Goal: Information Seeking & Learning: Find specific fact

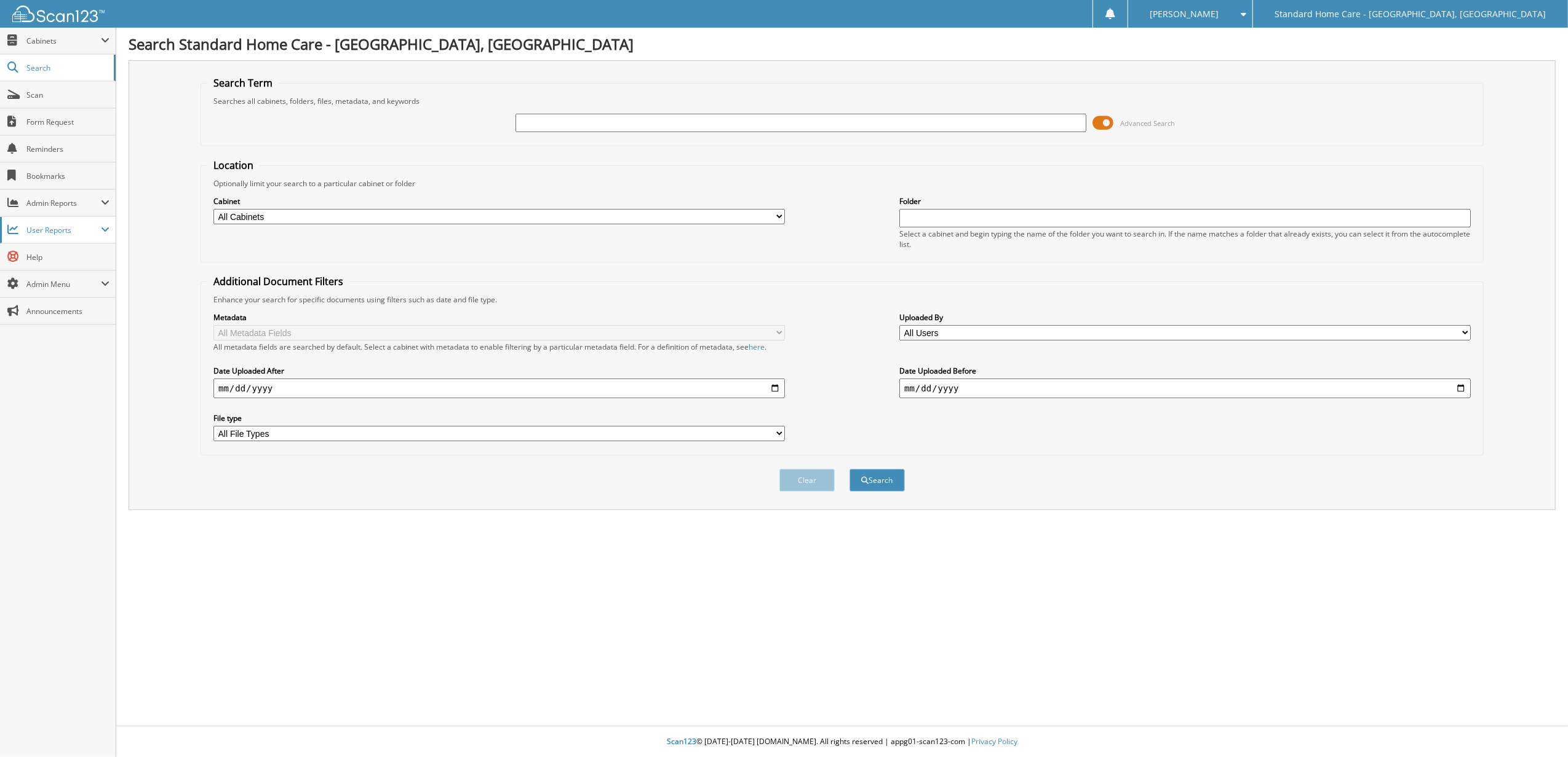
click at [72, 236] on span "User Reports" at bounding box center [63, 230] width 74 height 11
click at [74, 263] on span "My Recent Activity" at bounding box center [64, 256] width 90 height 11
type input "zeahra"
click at [849, 469] on button "Search" at bounding box center [876, 480] width 55 height 23
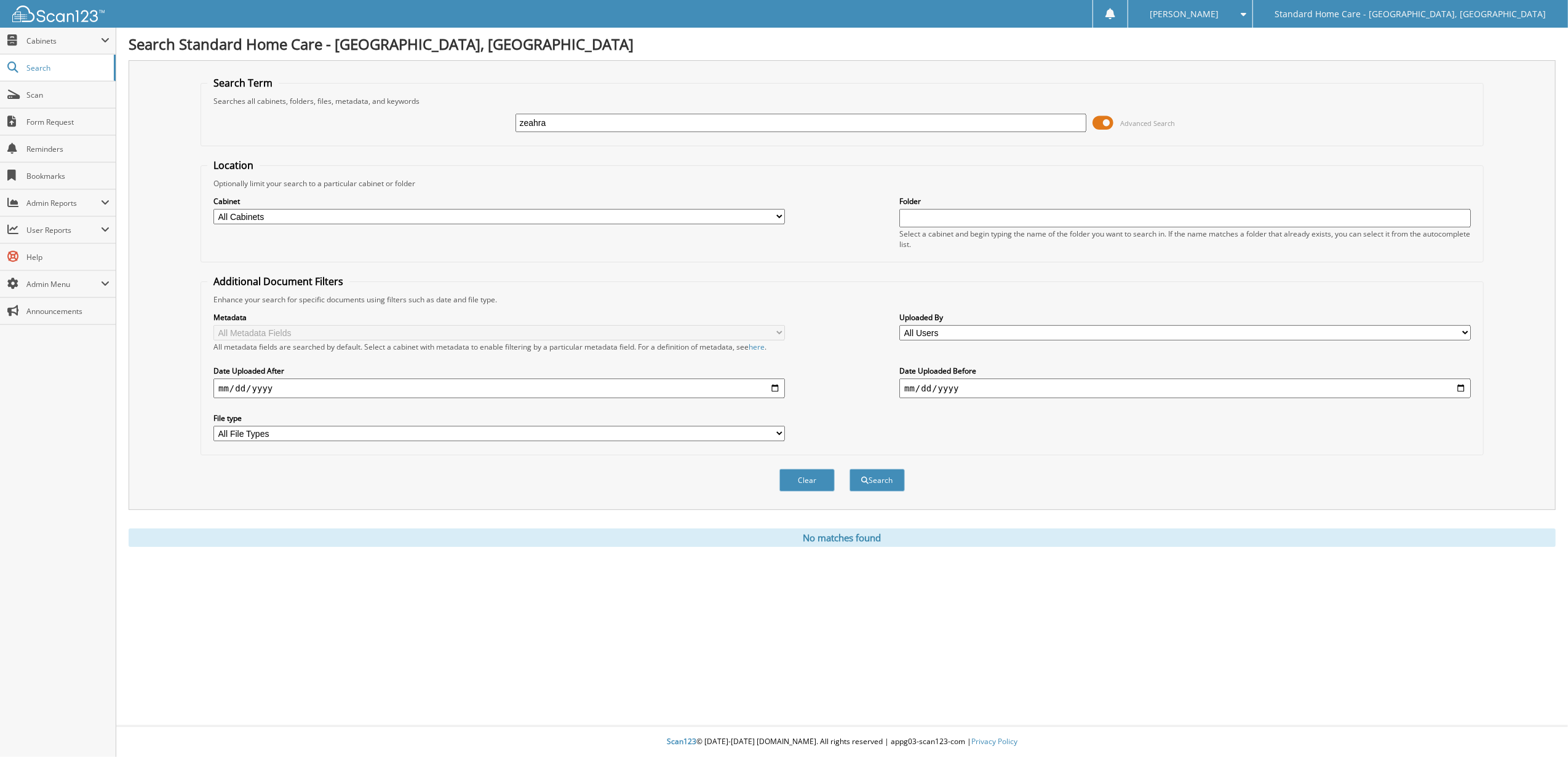
drag, startPoint x: 864, startPoint y: 137, endPoint x: 643, endPoint y: 139, distance: 221.0
click at [643, 139] on fieldset "Search Term Searches all cabinets, folders, files, metadata, and keywords [GEOG…" at bounding box center [842, 111] width 1284 height 70
drag, startPoint x: 643, startPoint y: 139, endPoint x: 641, endPoint y: 112, distance: 27.1
click at [641, 112] on div "zeahra" at bounding box center [801, 123] width 572 height 21
click at [643, 124] on input "zeahra" at bounding box center [801, 123] width 572 height 18
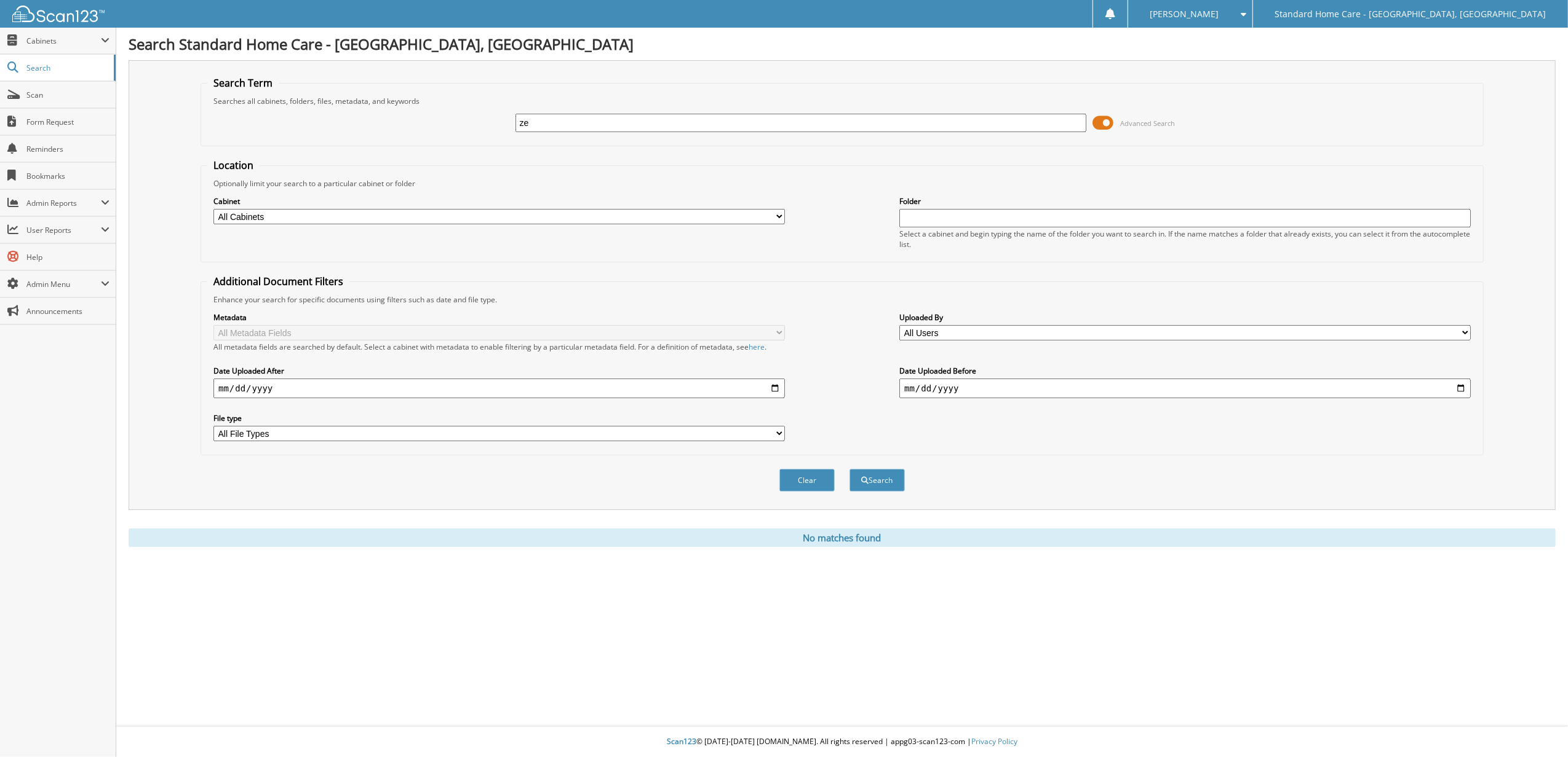
type input "z"
type input "aslam"
click at [849, 469] on button "Search" at bounding box center [876, 480] width 55 height 23
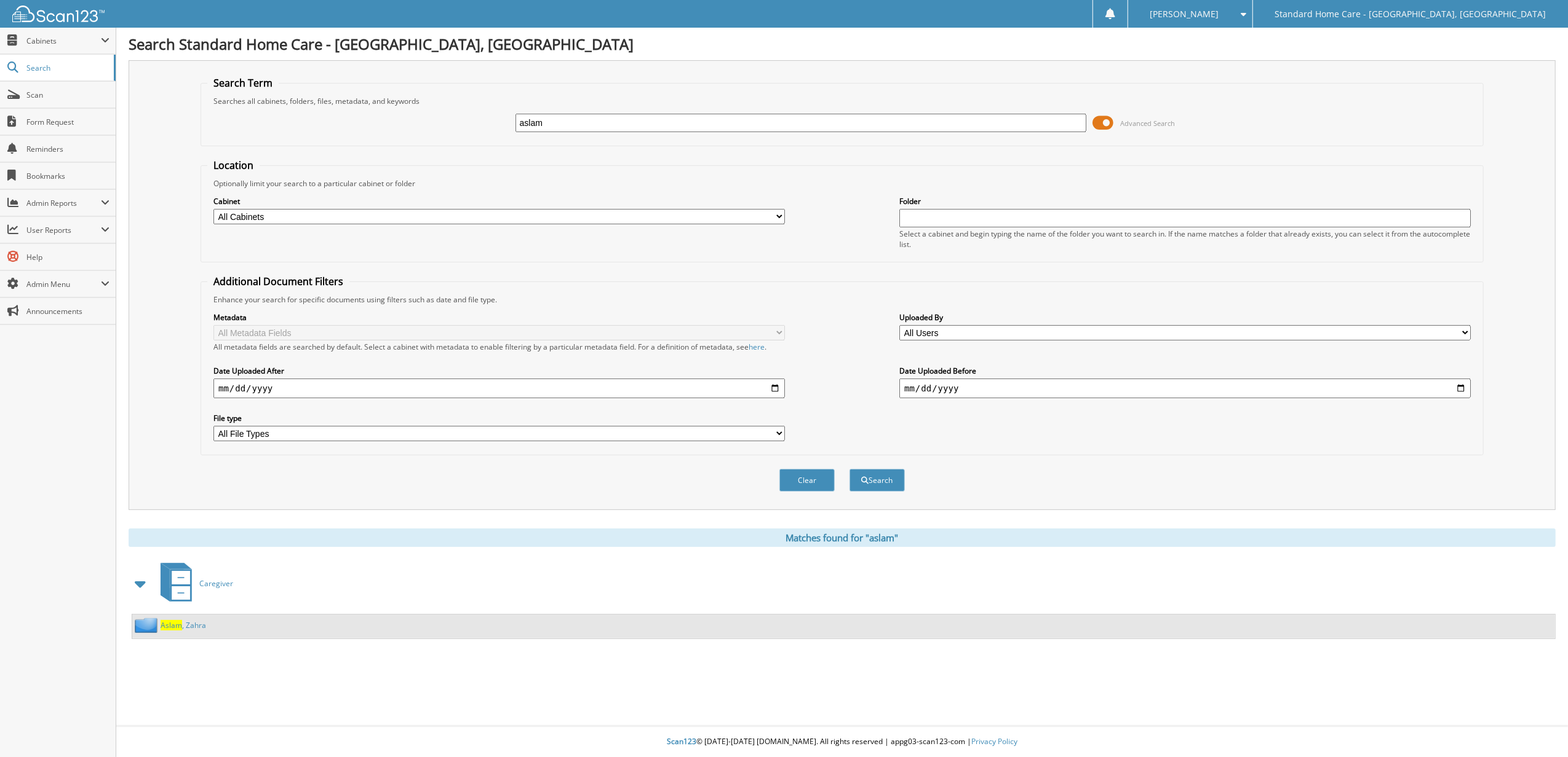
click at [173, 630] on span "Aslam" at bounding box center [171, 626] width 21 height 11
